Goal: Task Accomplishment & Management: Use online tool/utility

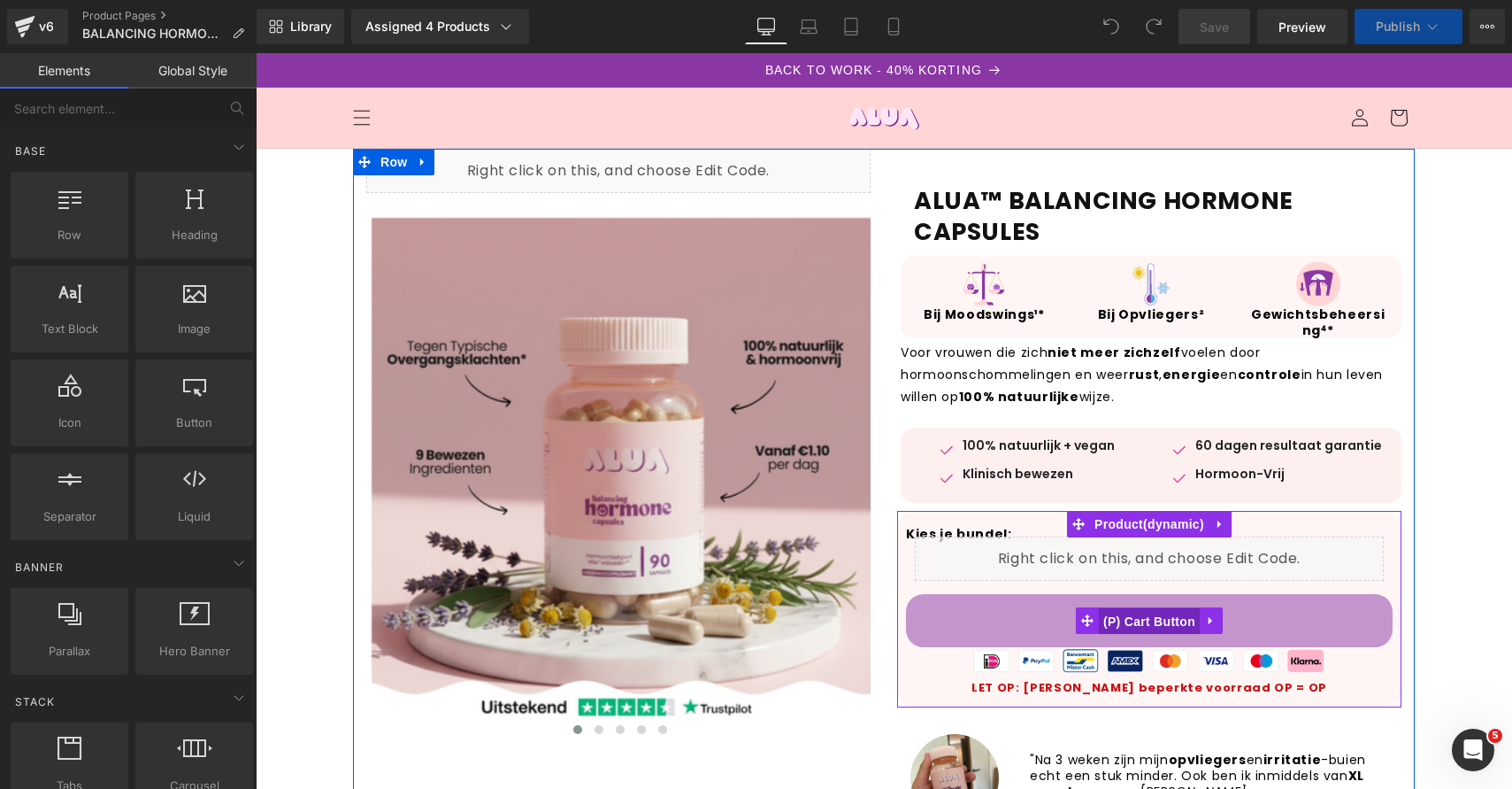
click at [1177, 614] on span "(P) Cart Button" at bounding box center [1150, 621] width 101 height 27
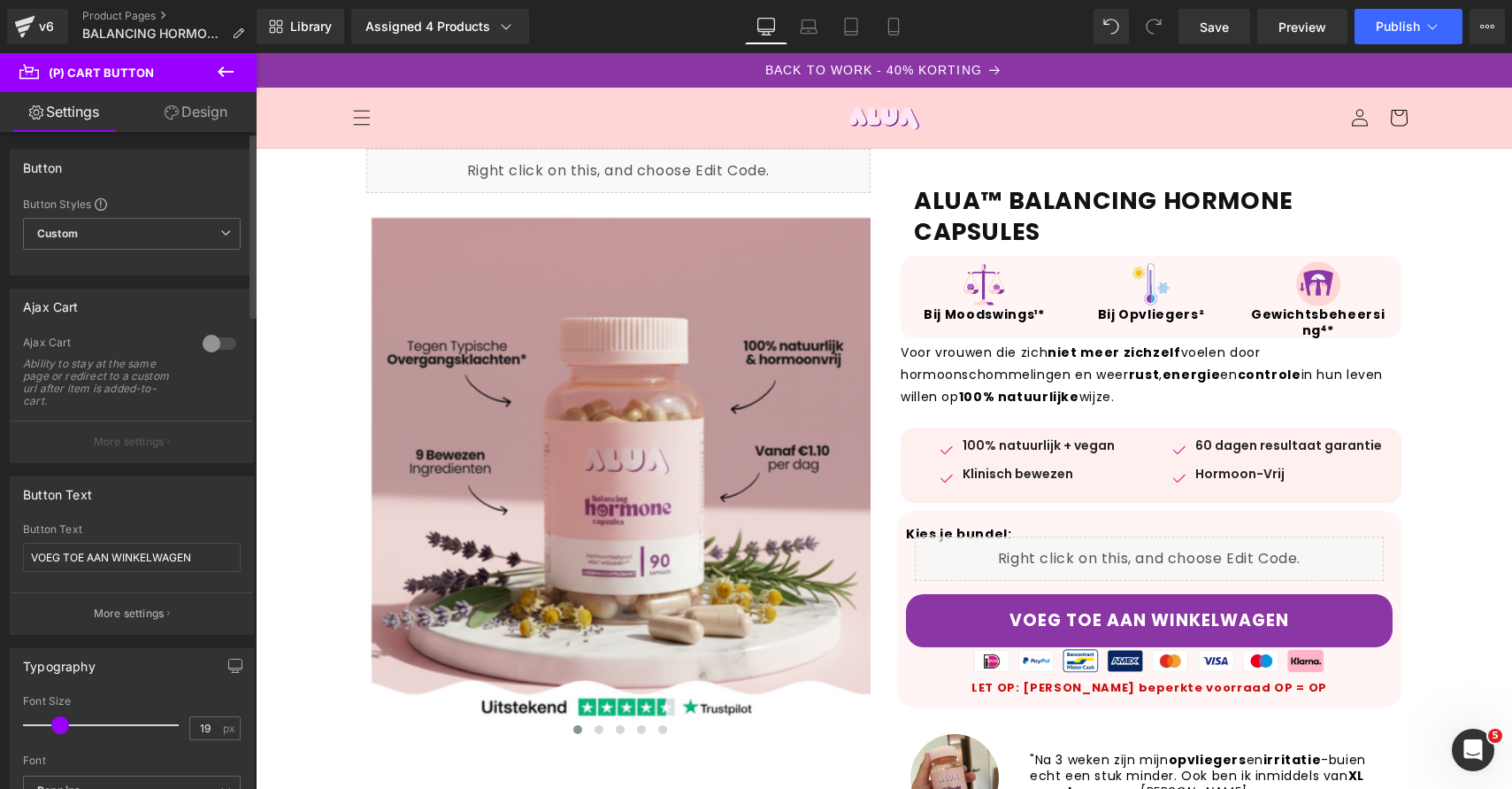
click at [210, 353] on div at bounding box center [219, 343] width 43 height 29
click at [1436, 33] on icon at bounding box center [1433, 27] width 18 height 18
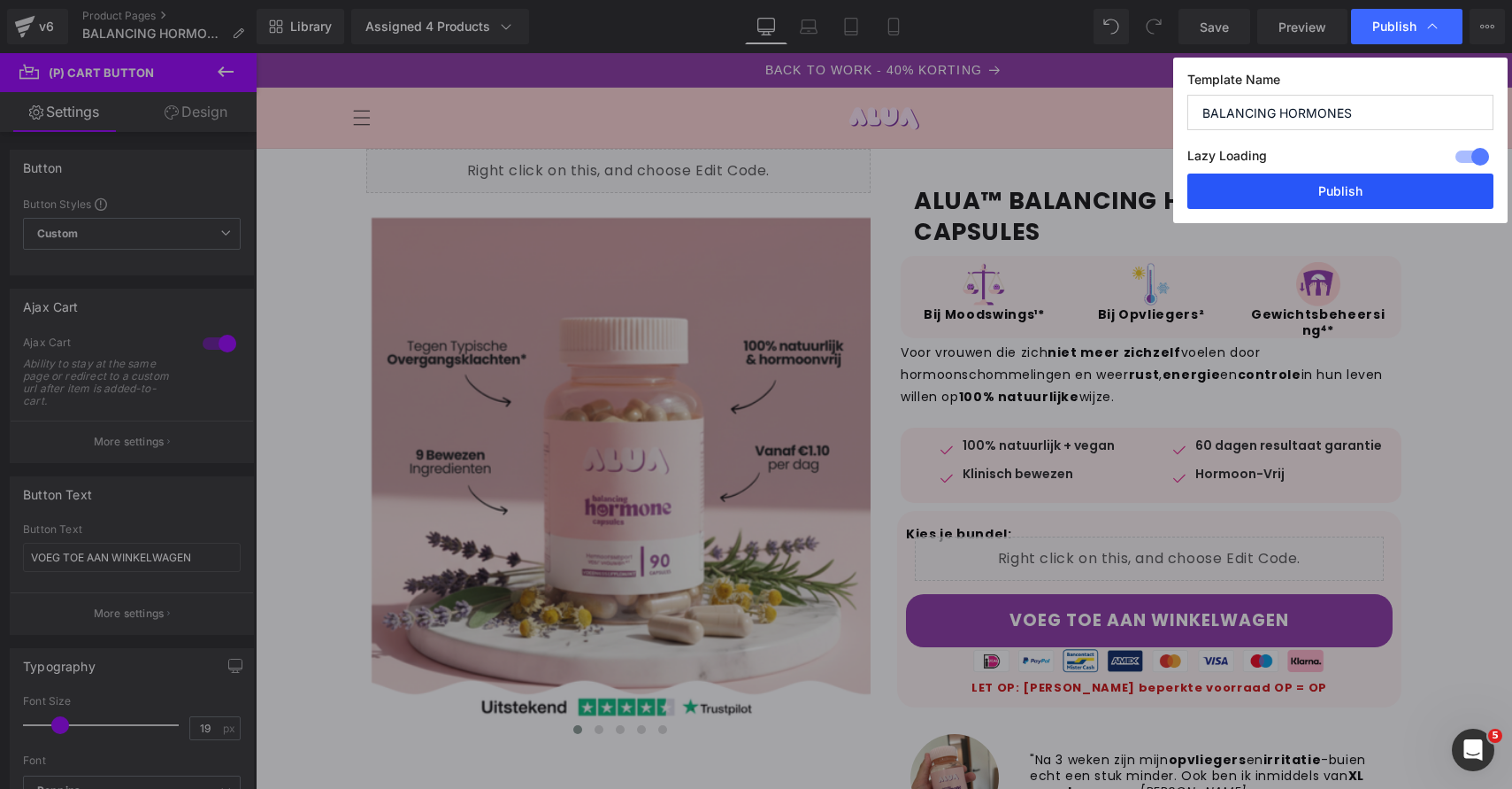
click at [1346, 197] on button "Publish" at bounding box center [1340, 192] width 307 height 36
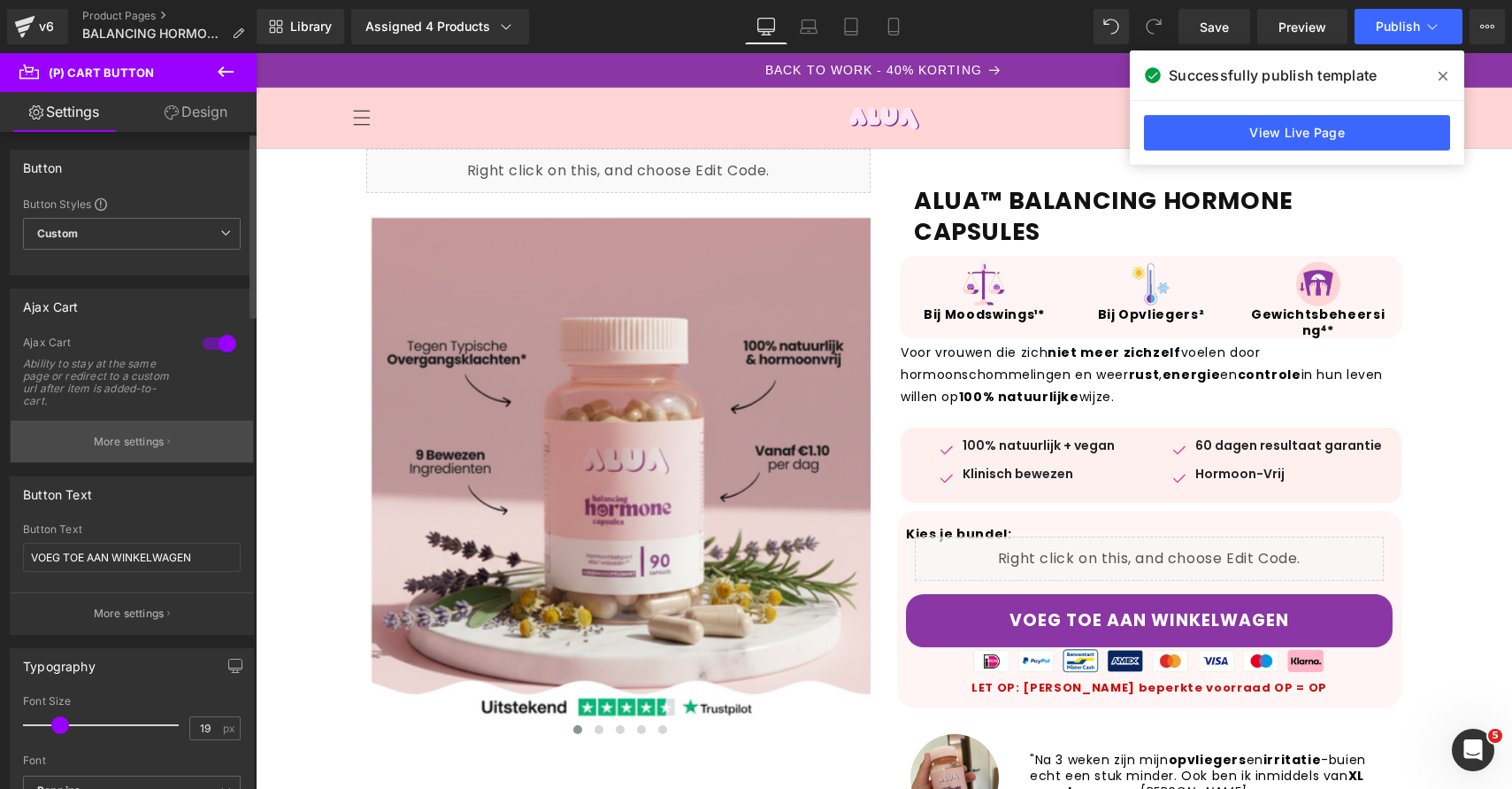
click at [120, 438] on p "More settings" at bounding box center [129, 442] width 70 height 16
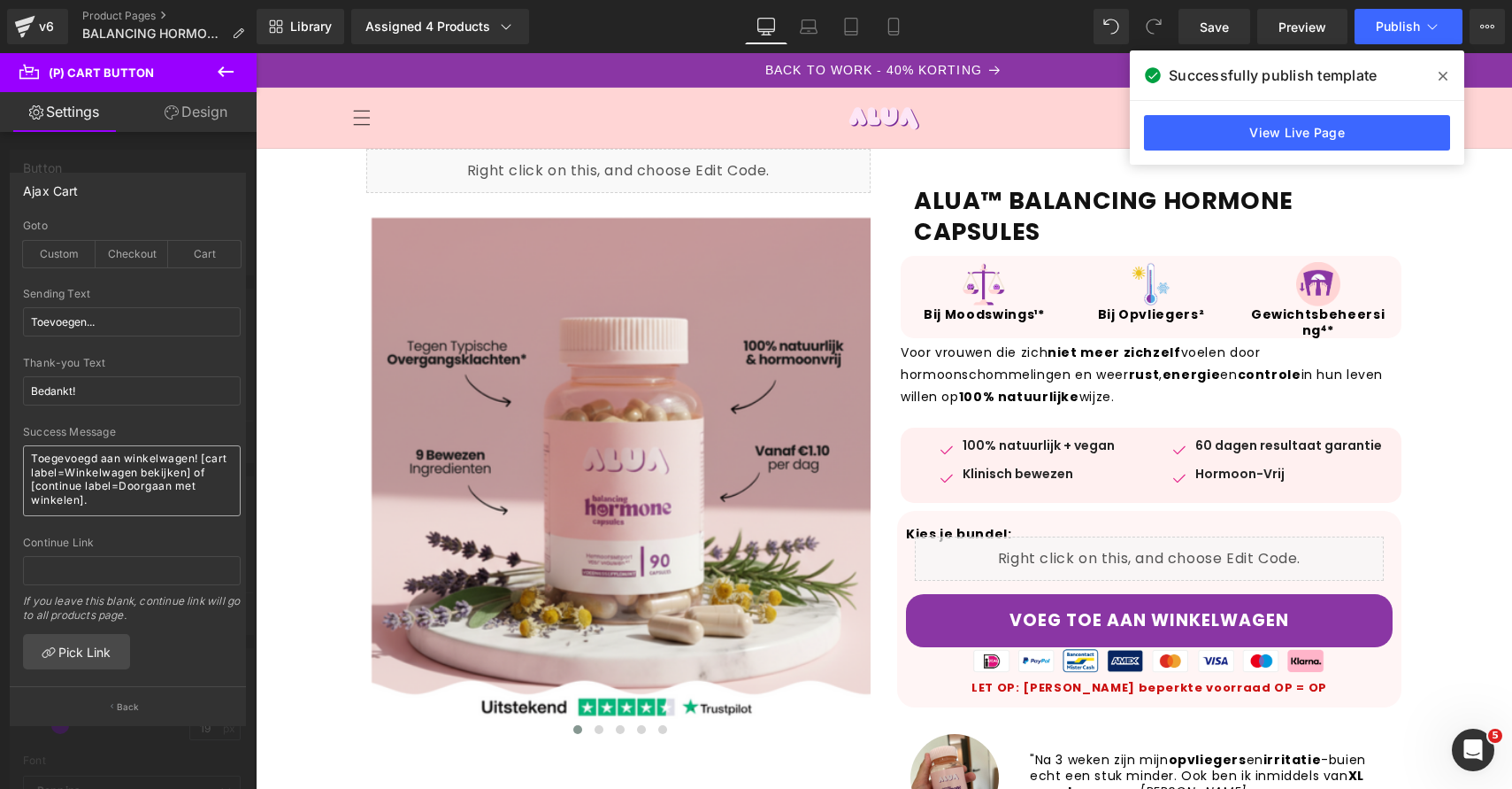
scroll to position [11, 0]
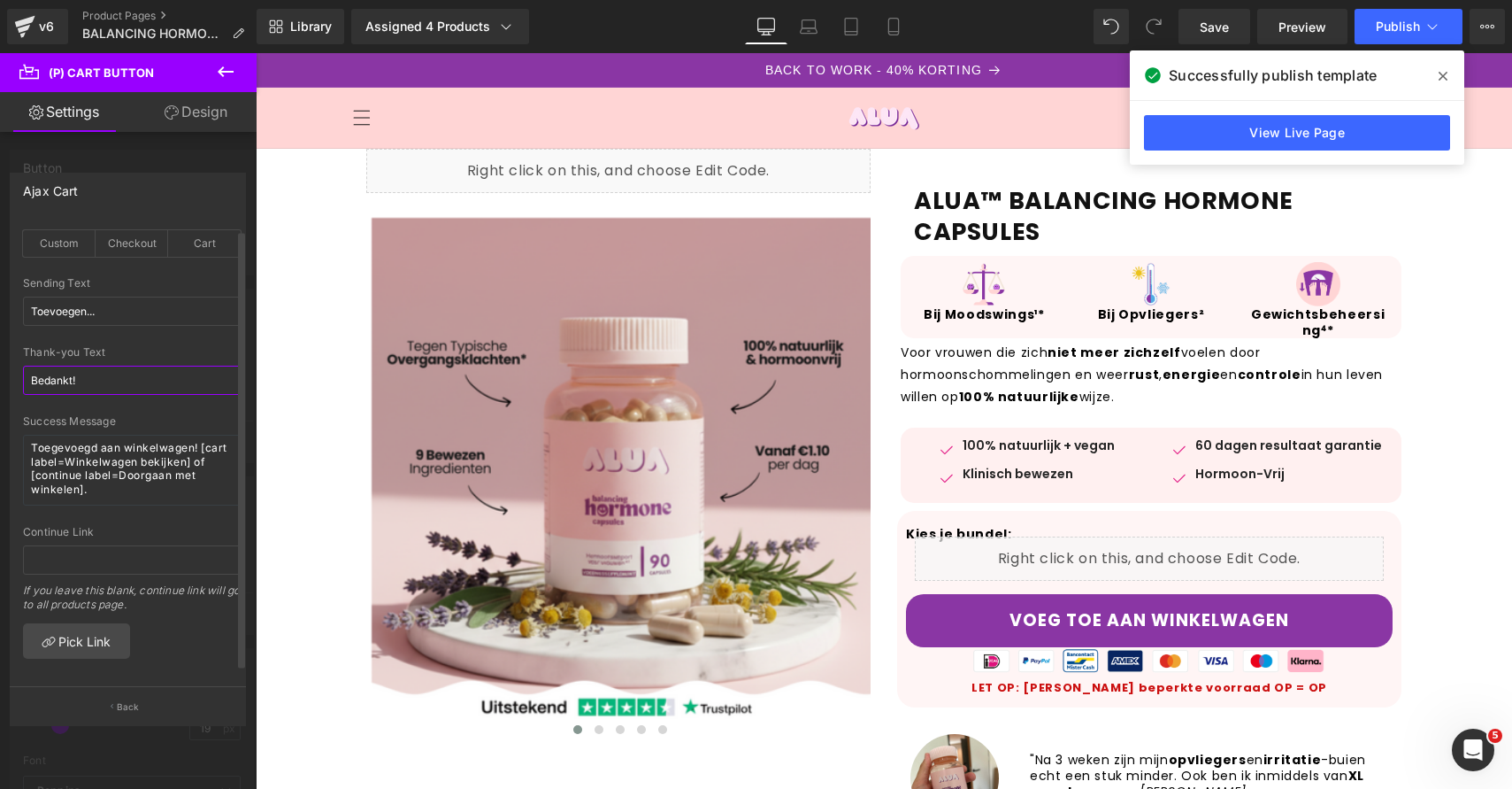
click at [145, 372] on input "Bedankt!" at bounding box center [131, 379] width 217 height 29
click at [160, 311] on input "Toevoegen..." at bounding box center [131, 311] width 217 height 29
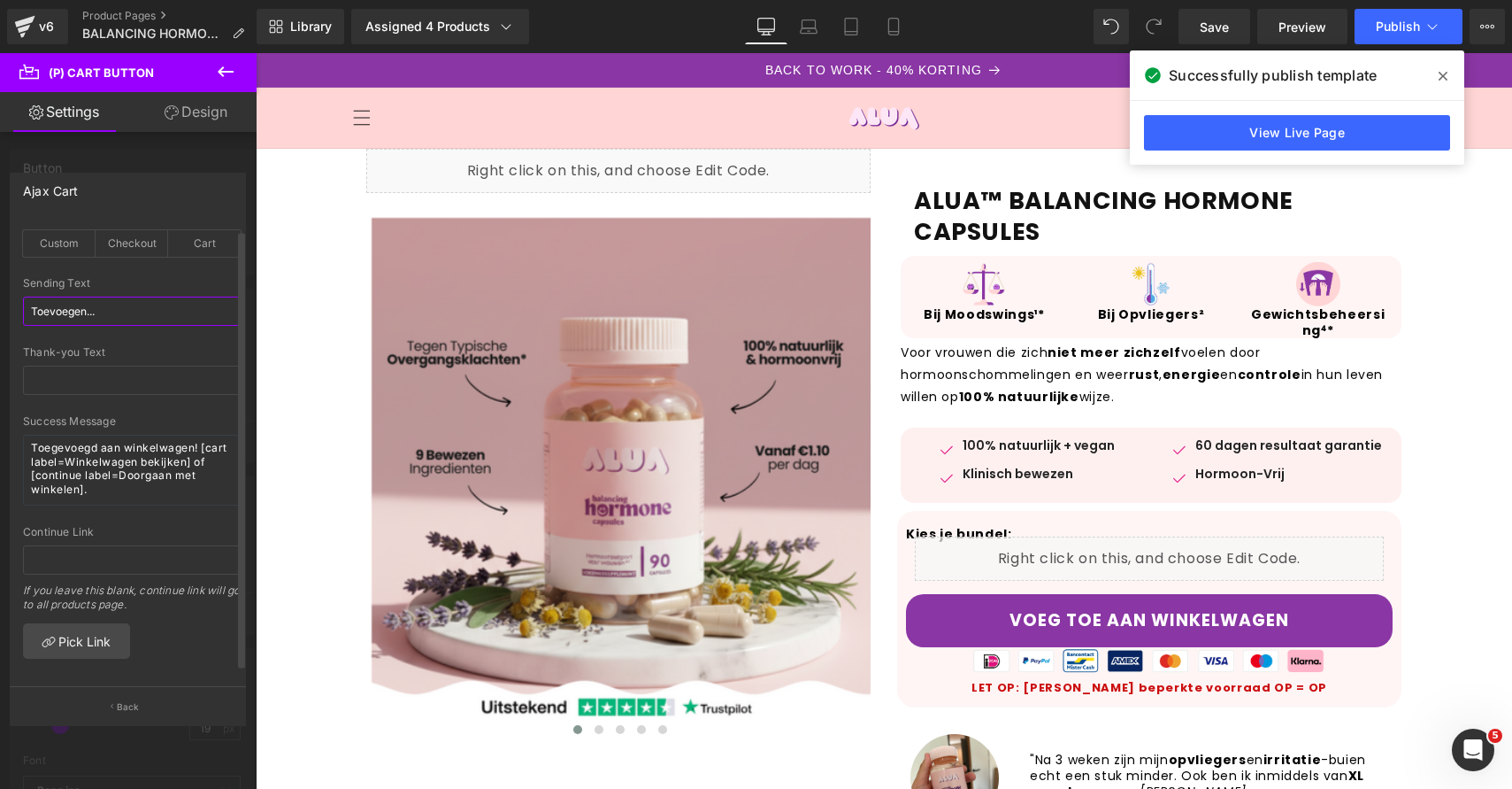
click at [160, 311] on input "Toevoegen..." at bounding box center [131, 311] width 217 height 29
click at [168, 301] on input "text" at bounding box center [131, 311] width 217 height 29
click at [175, 293] on div "Sending Text" at bounding box center [131, 312] width 217 height 69
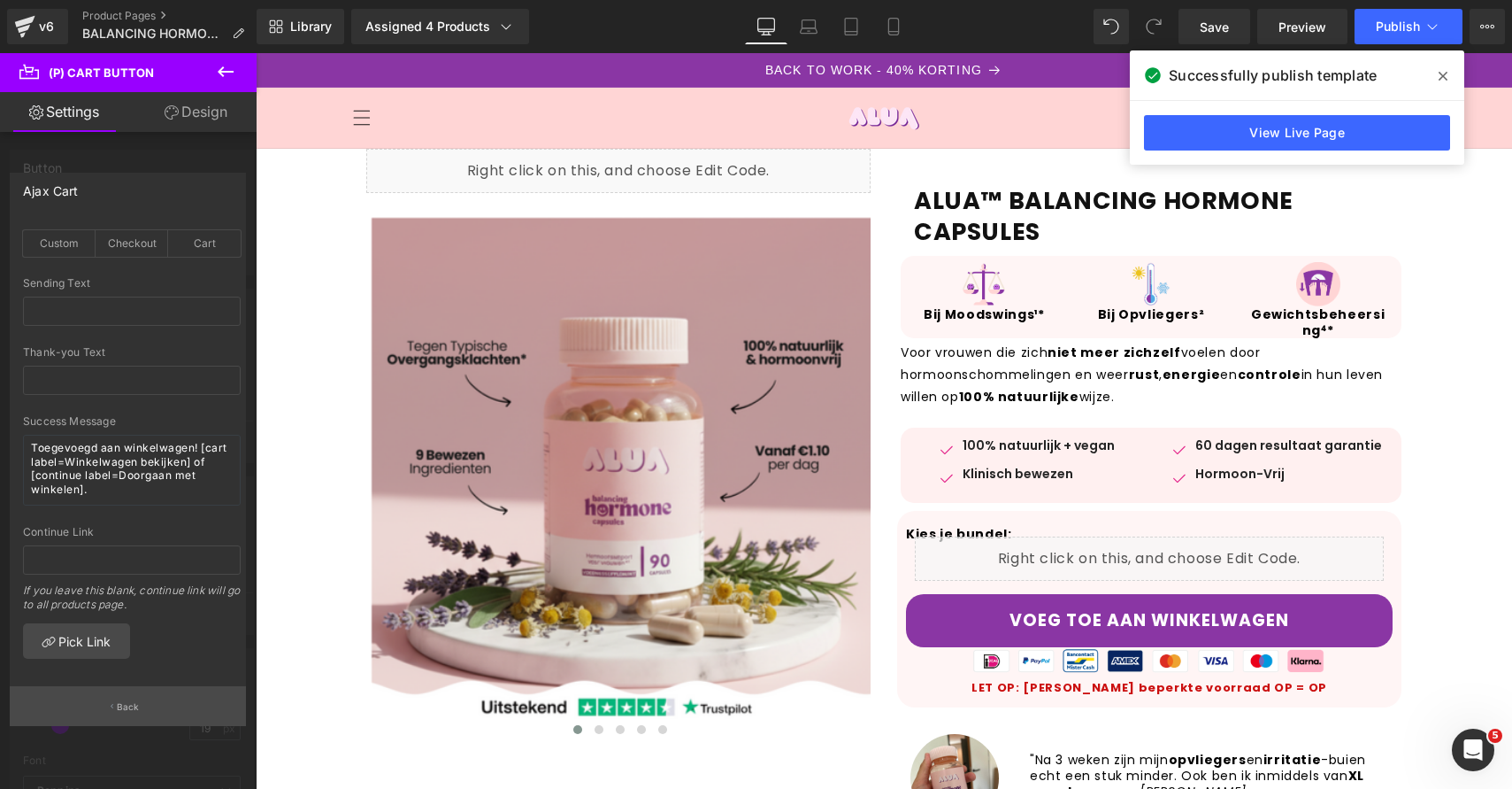
click at [125, 700] on p "Back" at bounding box center [128, 706] width 23 height 13
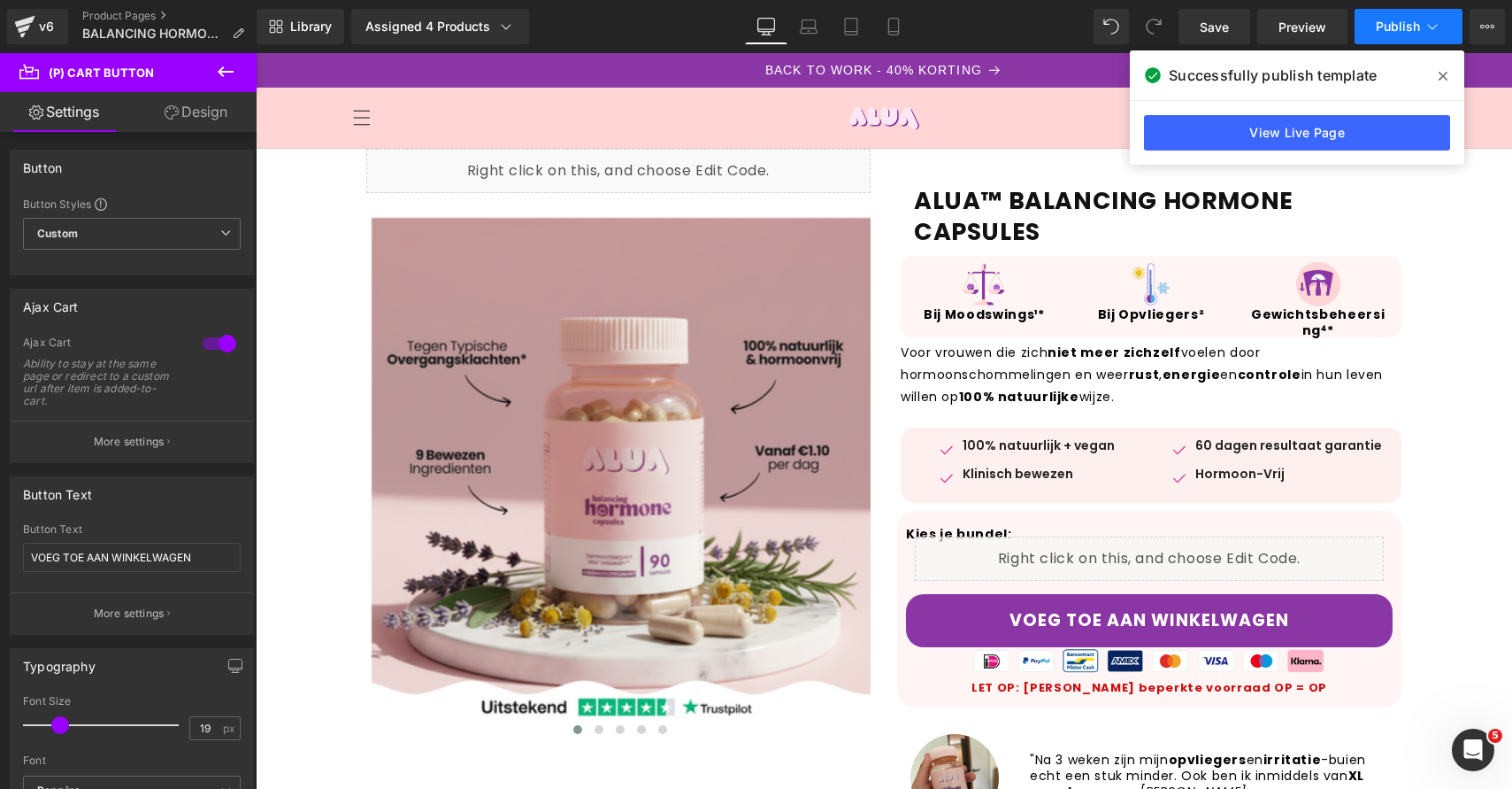
click at [1377, 12] on button "Publish" at bounding box center [1408, 27] width 108 height 36
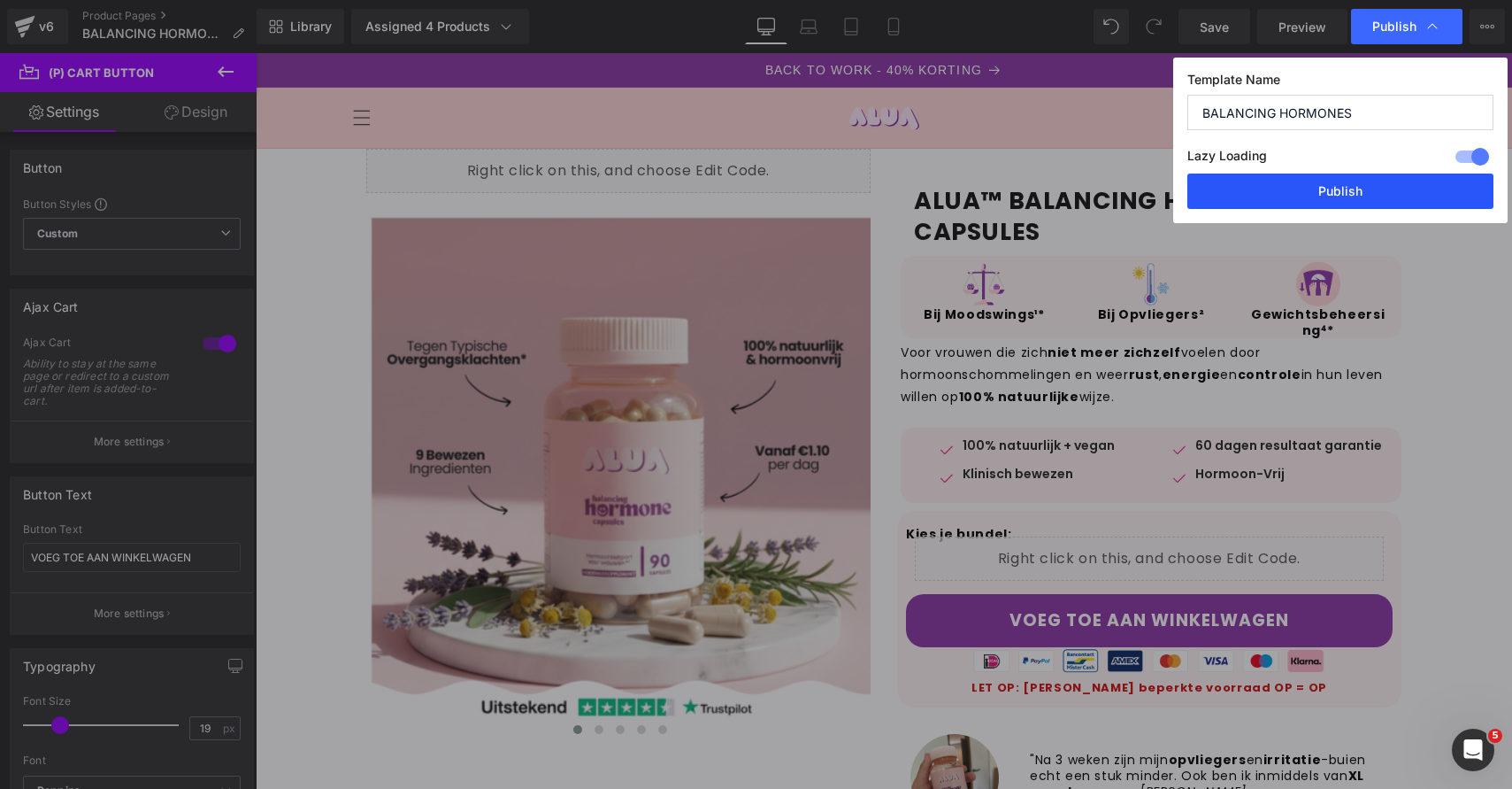
click at [1351, 187] on button "Publish" at bounding box center [1340, 192] width 307 height 36
